Goal: Complete application form

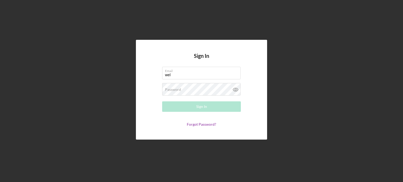
type input "[EMAIL_ADDRESS][DOMAIN_NAME]"
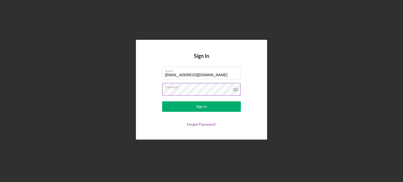
click at [234, 90] on icon at bounding box center [235, 89] width 13 height 13
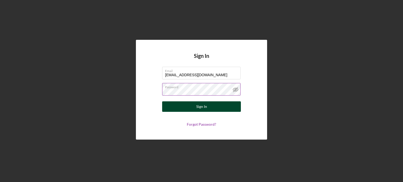
click at [209, 110] on button "Sign In" at bounding box center [201, 107] width 79 height 10
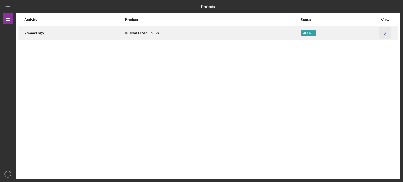
click at [381, 32] on icon "Icon/Navigate" at bounding box center [385, 33] width 12 height 12
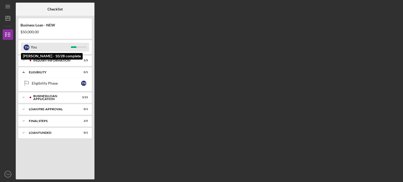
click at [55, 49] on div "You" at bounding box center [51, 47] width 40 height 9
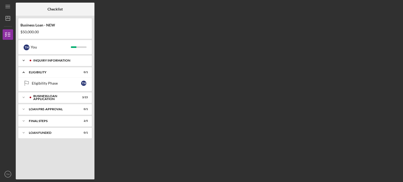
click at [59, 58] on div "Icon/Expander INQUIRY INFORMATION 5 / 5" at bounding box center [54, 60] width 73 height 10
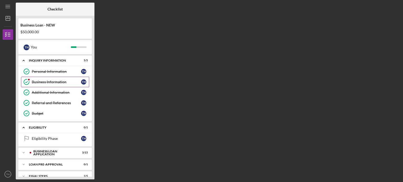
click at [26, 82] on icon "Business Information" at bounding box center [26, 82] width 13 height 13
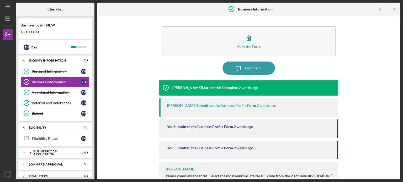
scroll to position [19, 0]
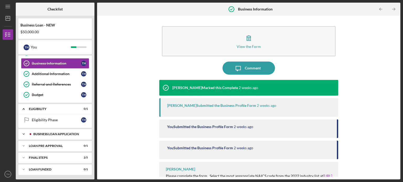
click at [54, 134] on div "BUSINESS LOAN APPLICATION" at bounding box center [59, 134] width 52 height 3
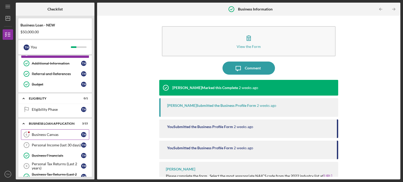
scroll to position [29, 0]
click at [45, 132] on div "Business Canvas" at bounding box center [56, 134] width 49 height 4
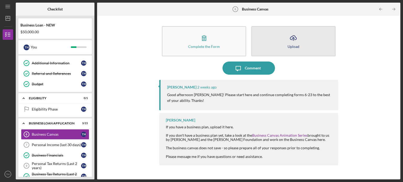
click at [299, 42] on icon "Icon/Upload" at bounding box center [293, 37] width 13 height 13
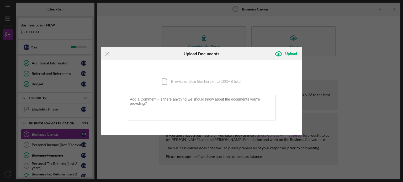
click at [178, 82] on div "Icon/Document Browse or drag files here (max 100MB total) Tap to choose files o…" at bounding box center [201, 82] width 149 height 22
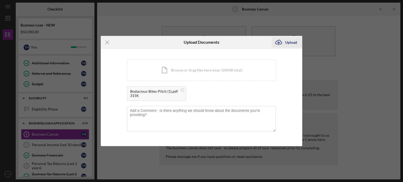
click at [288, 44] on div "Upload" at bounding box center [291, 42] width 12 height 10
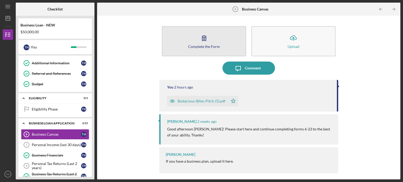
click at [206, 47] on div "Complete the Form" at bounding box center [204, 47] width 32 height 4
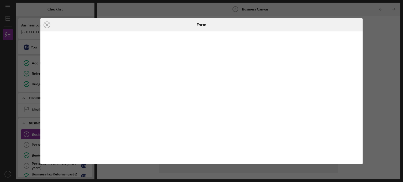
click at [379, 48] on div "Icon/Close Form" at bounding box center [201, 91] width 403 height 182
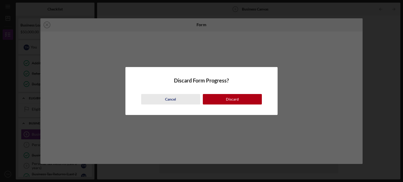
click at [187, 102] on button "Cancel" at bounding box center [170, 99] width 59 height 10
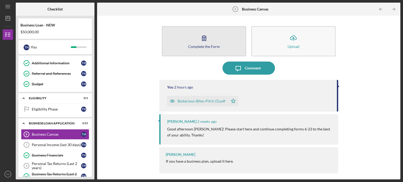
click at [201, 42] on icon "button" at bounding box center [204, 37] width 13 height 13
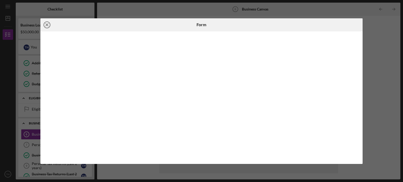
click at [48, 25] on icon "Icon/Close" at bounding box center [46, 24] width 13 height 13
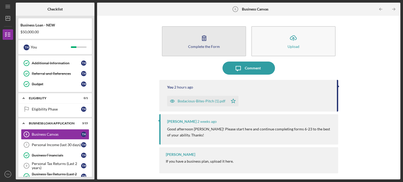
click at [208, 41] on icon "button" at bounding box center [204, 37] width 13 height 13
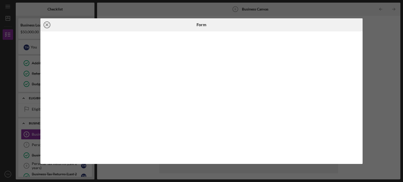
click at [48, 24] on line at bounding box center [47, 25] width 3 height 3
